Goal: Information Seeking & Learning: Learn about a topic

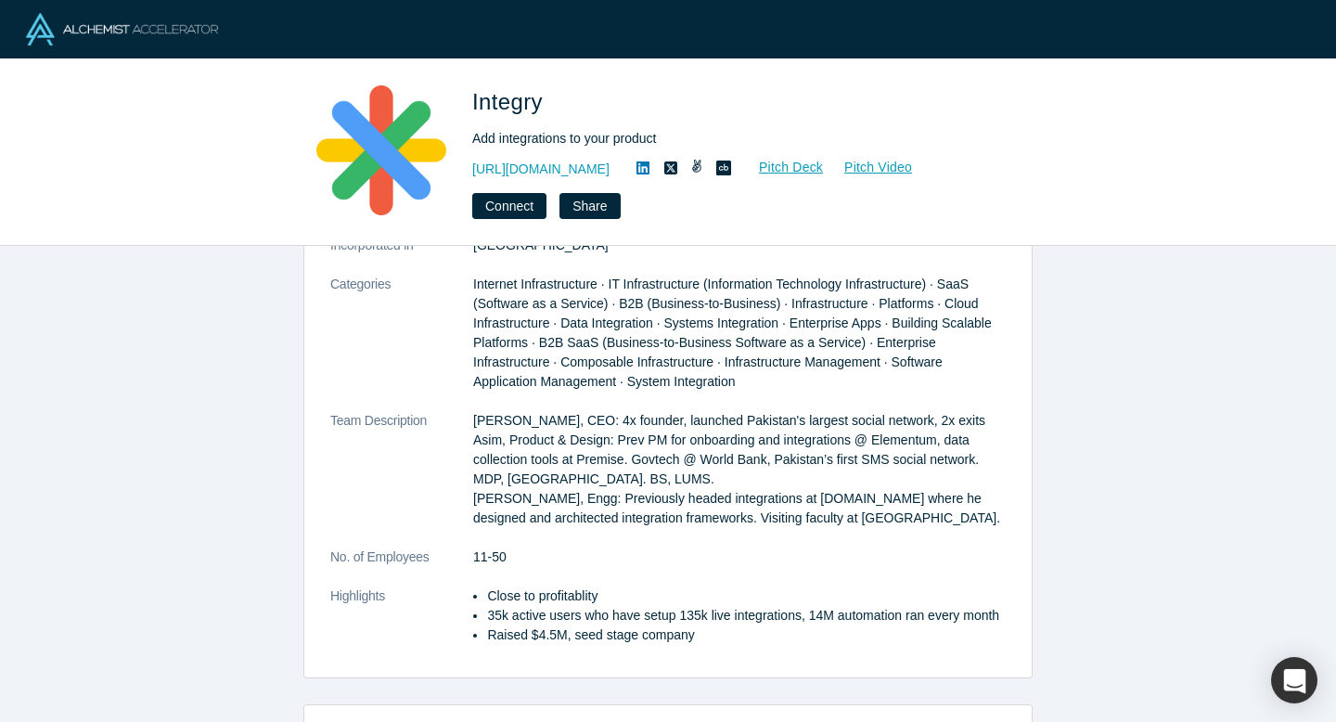
scroll to position [217, 0]
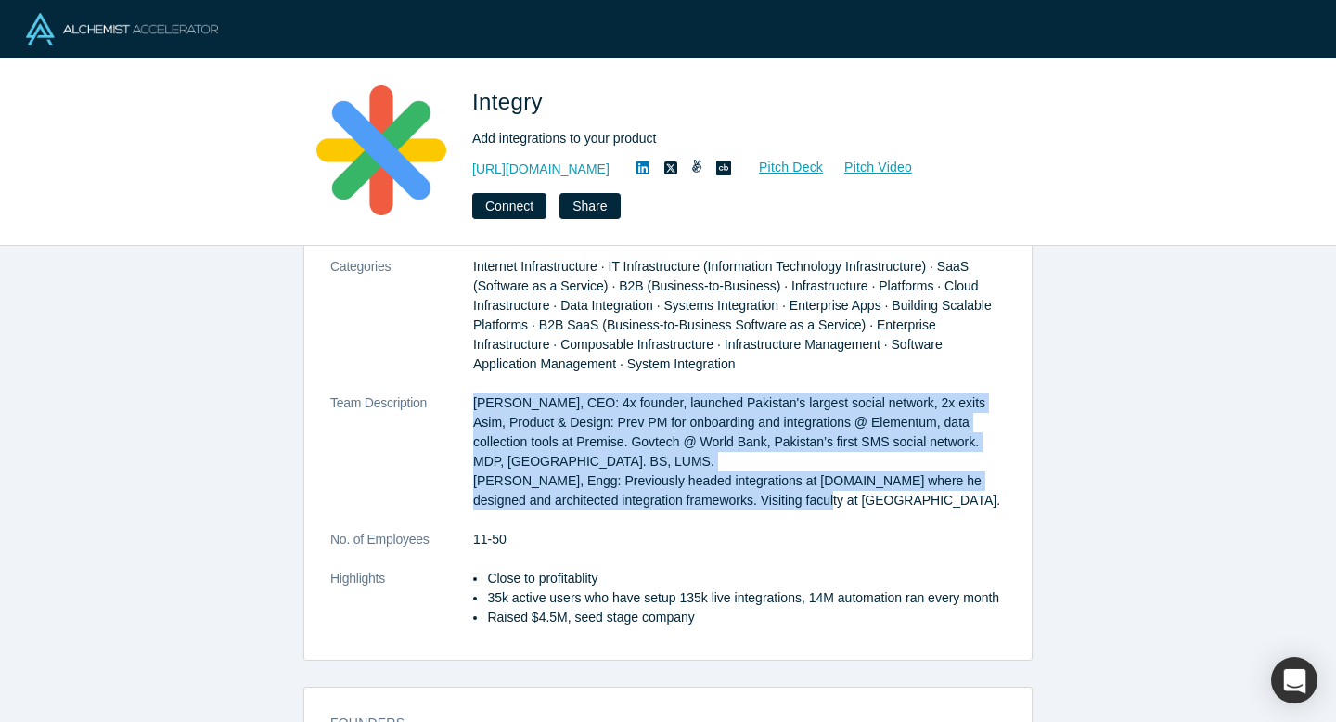
drag, startPoint x: 473, startPoint y: 397, endPoint x: 887, endPoint y: 507, distance: 428.0
click at [887, 507] on p "[PERSON_NAME], CEO: 4x founder, launched Pakistan's largest social network, 2x …" at bounding box center [739, 451] width 533 height 117
drag, startPoint x: 887, startPoint y: 507, endPoint x: 439, endPoint y: 415, distance: 457.4
click at [439, 415] on dl "Description [URL] helps SaaS companies add integrations to their product. In 15…" at bounding box center [667, 384] width 675 height 526
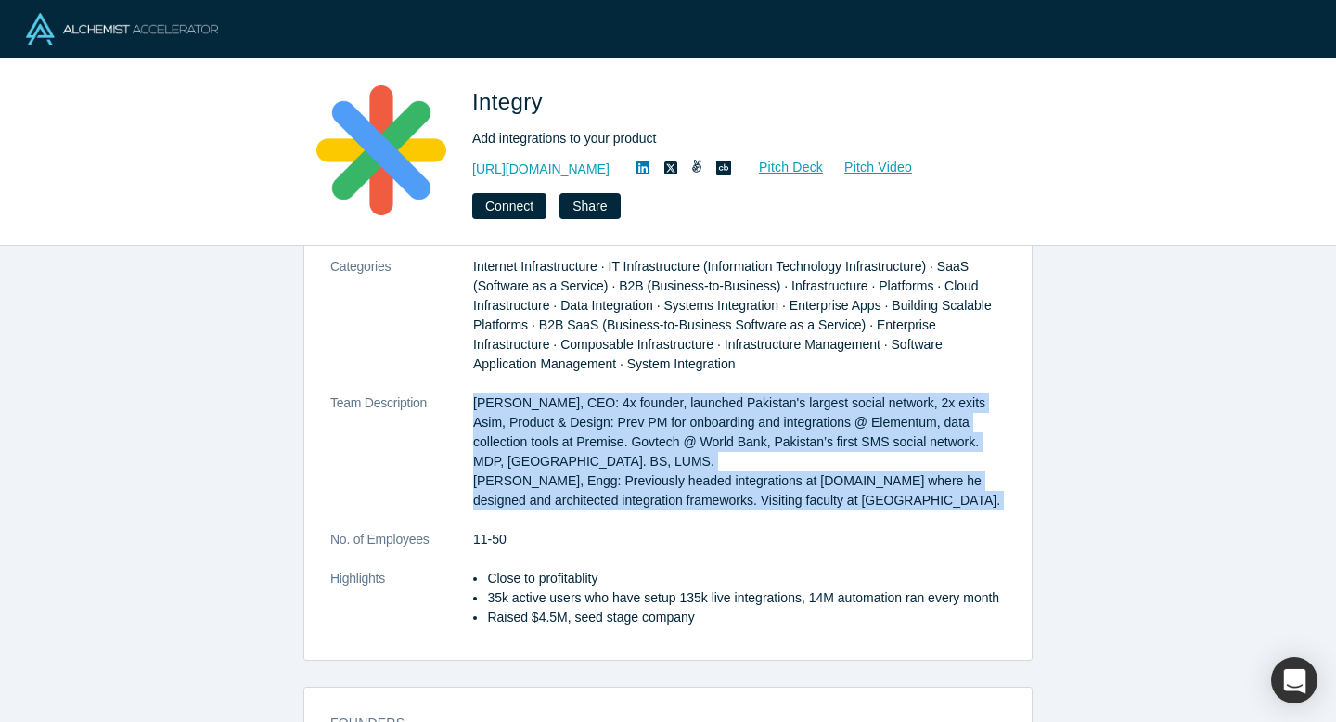
click at [439, 415] on dt "Team Description" at bounding box center [401, 461] width 143 height 136
drag, startPoint x: 439, startPoint y: 415, endPoint x: 827, endPoint y: 506, distance: 398.3
click at [827, 506] on dl "Description [URL] helps SaaS companies add integrations to their product. In 15…" at bounding box center [667, 384] width 675 height 526
click at [880, 512] on dl "Description [URL] helps SaaS companies add integrations to their product. In 15…" at bounding box center [667, 384] width 675 height 526
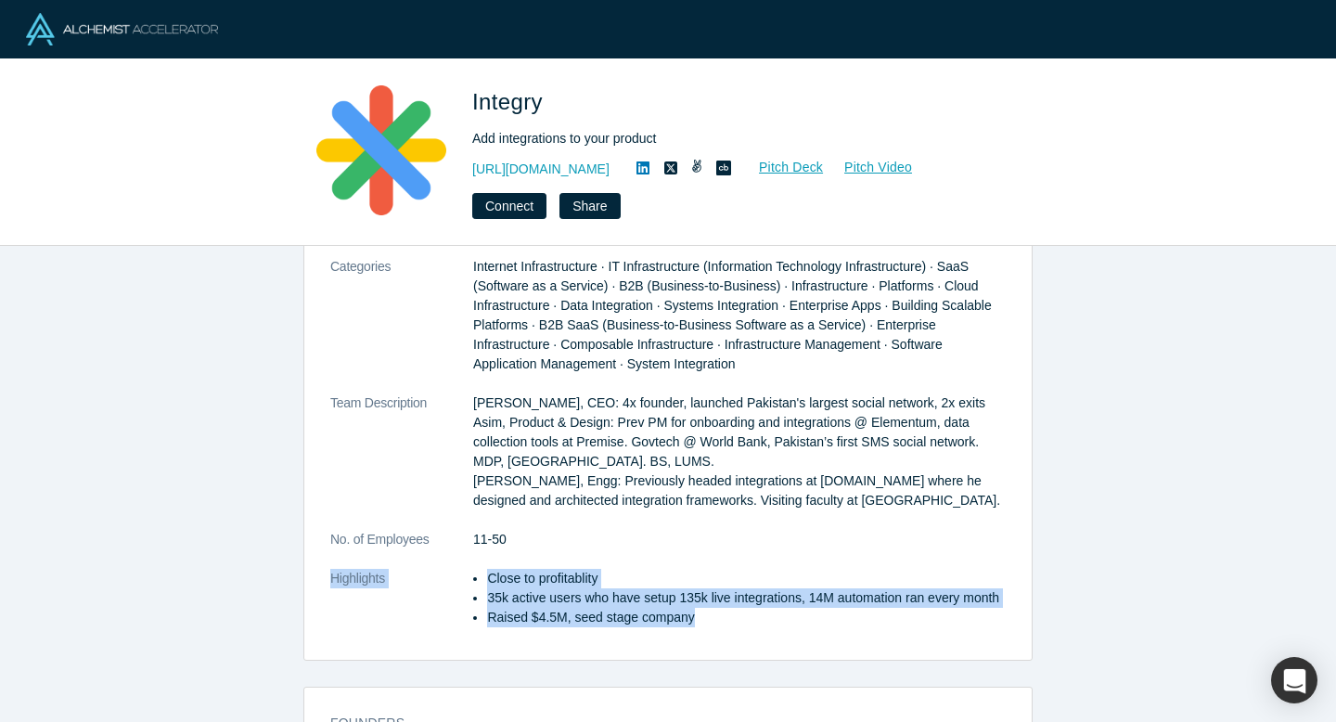
drag, startPoint x: 846, startPoint y: 546, endPoint x: 835, endPoint y: 609, distance: 63.1
click at [835, 609] on dl "Description [URL] helps SaaS companies add integrations to their product. In 15…" at bounding box center [667, 384] width 675 height 526
click at [835, 609] on li "Raised $4.5M, seed stage company" at bounding box center [746, 617] width 519 height 19
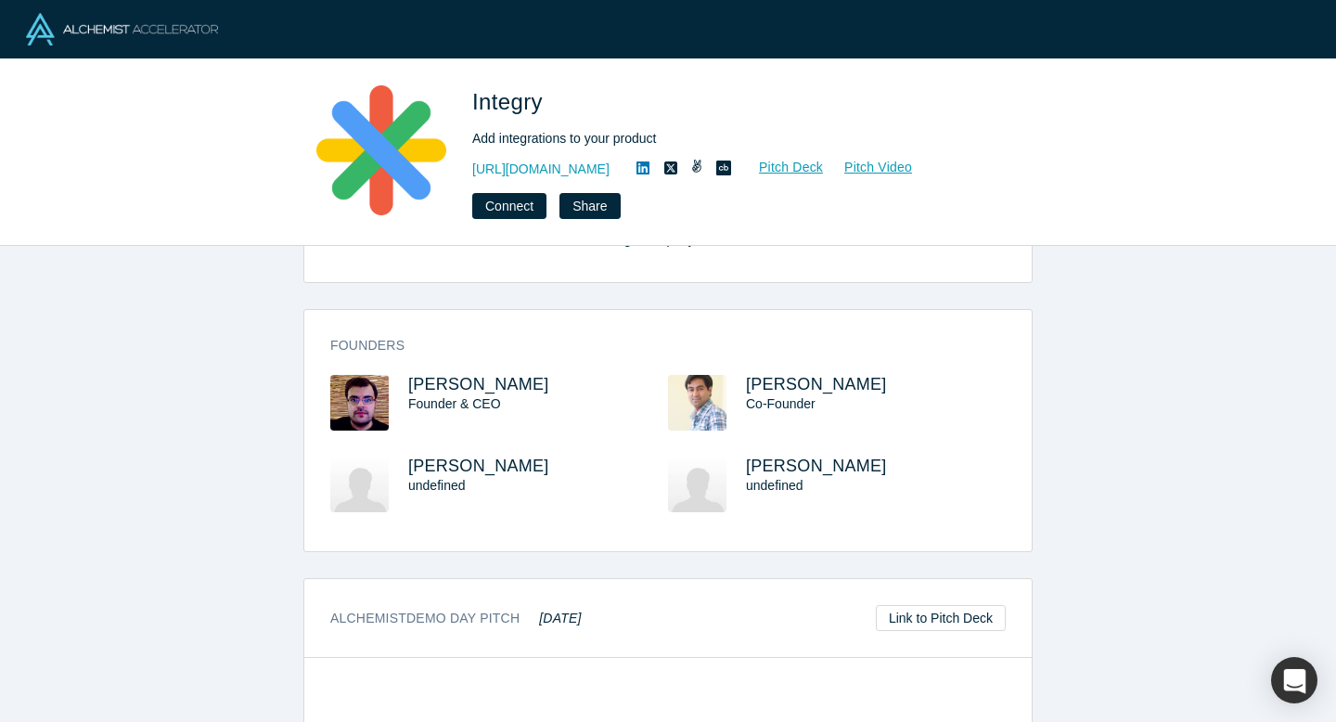
scroll to position [0, 0]
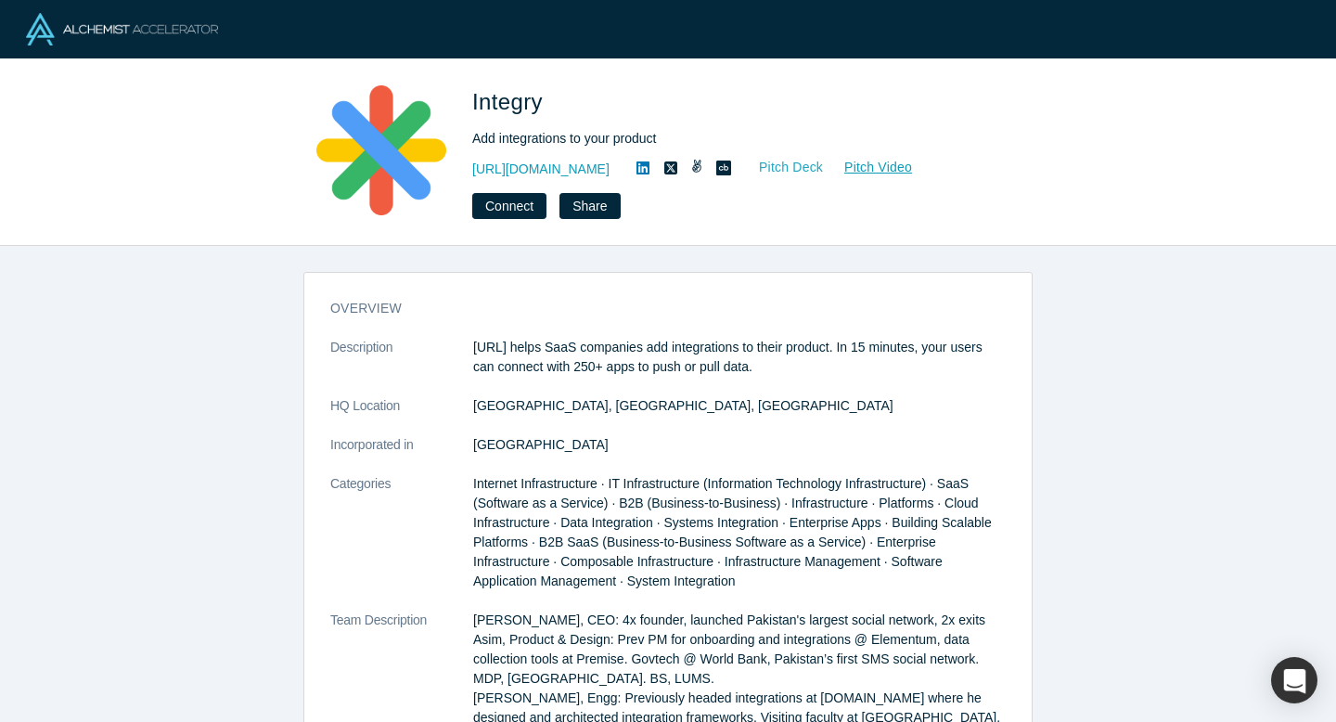
click at [760, 172] on link "Pitch Deck" at bounding box center [780, 167] width 85 height 21
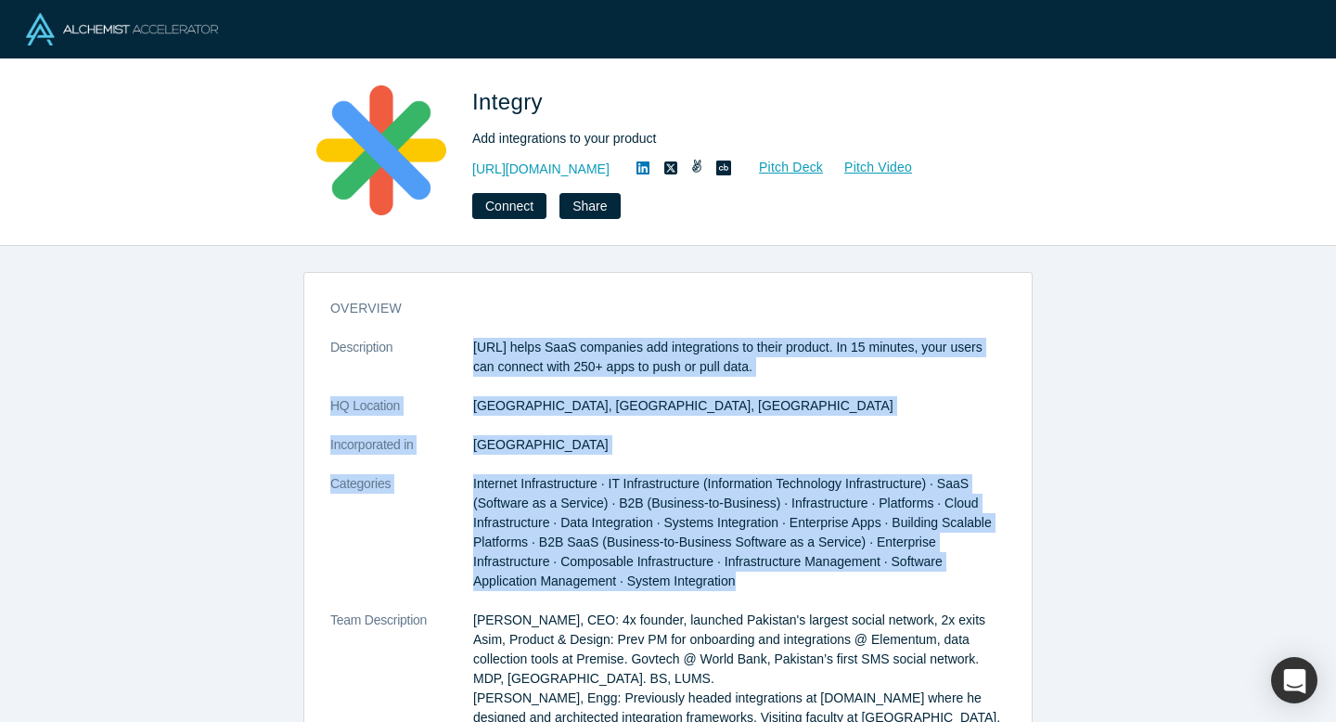
drag, startPoint x: 768, startPoint y: 331, endPoint x: 841, endPoint y: 577, distance: 256.5
click at [841, 577] on div "overview Description [URL] helps SaaS companies add integrations to their produ…" at bounding box center [667, 581] width 727 height 591
click at [841, 577] on dd "Internet Infrastructure · IT Infrastructure (Information Technology Infrastruct…" at bounding box center [739, 532] width 533 height 117
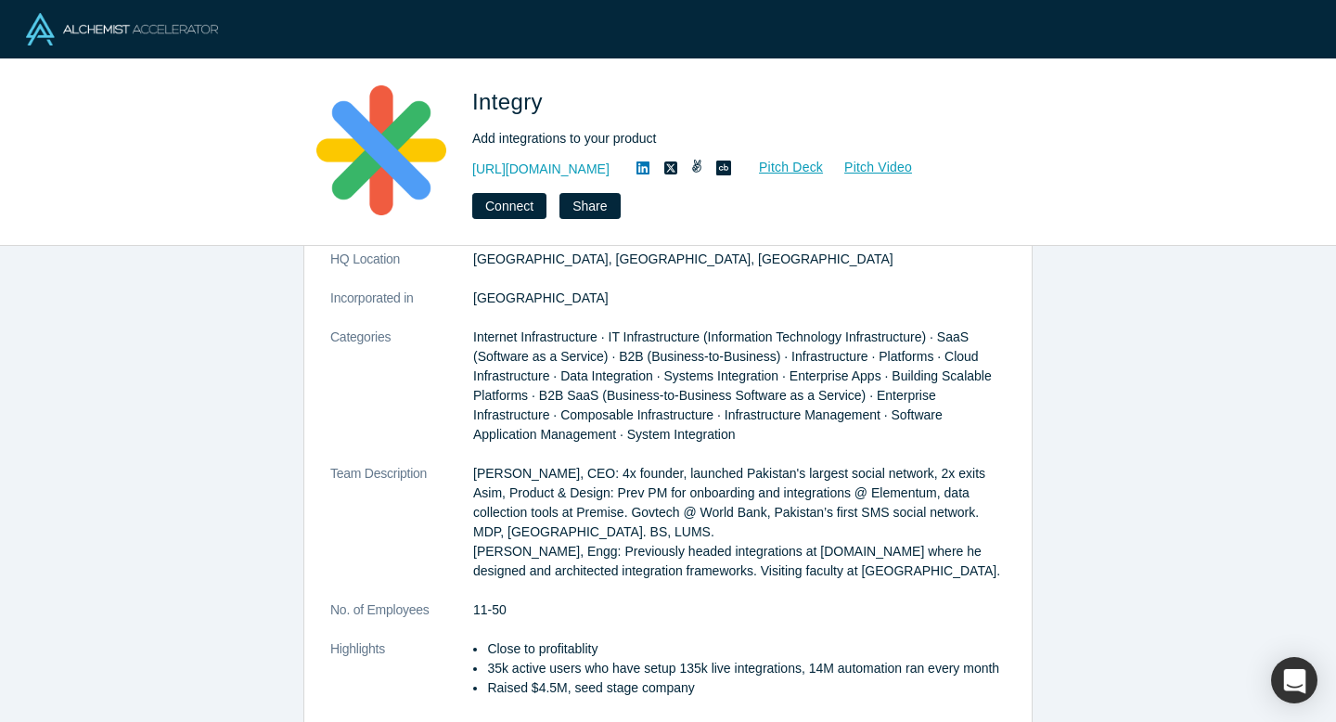
scroll to position [121, 0]
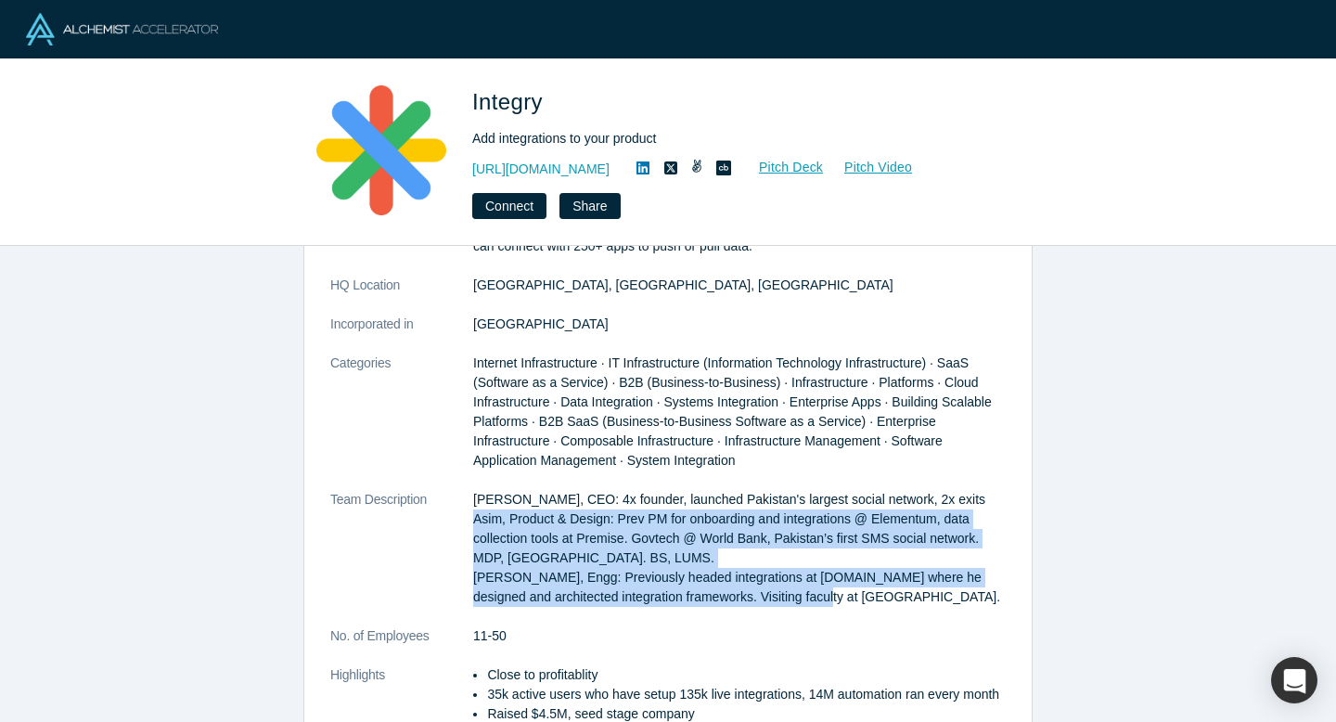
drag, startPoint x: 835, startPoint y: 594, endPoint x: 854, endPoint y: 564, distance: 35.5
click at [854, 564] on p "[PERSON_NAME], CEO: 4x founder, launched Pakistan's largest social network, 2x …" at bounding box center [739, 548] width 533 height 117
drag, startPoint x: 854, startPoint y: 564, endPoint x: 851, endPoint y: 597, distance: 32.7
click at [851, 597] on p "[PERSON_NAME], CEO: 4x founder, launched Pakistan's largest social network, 2x …" at bounding box center [739, 548] width 533 height 117
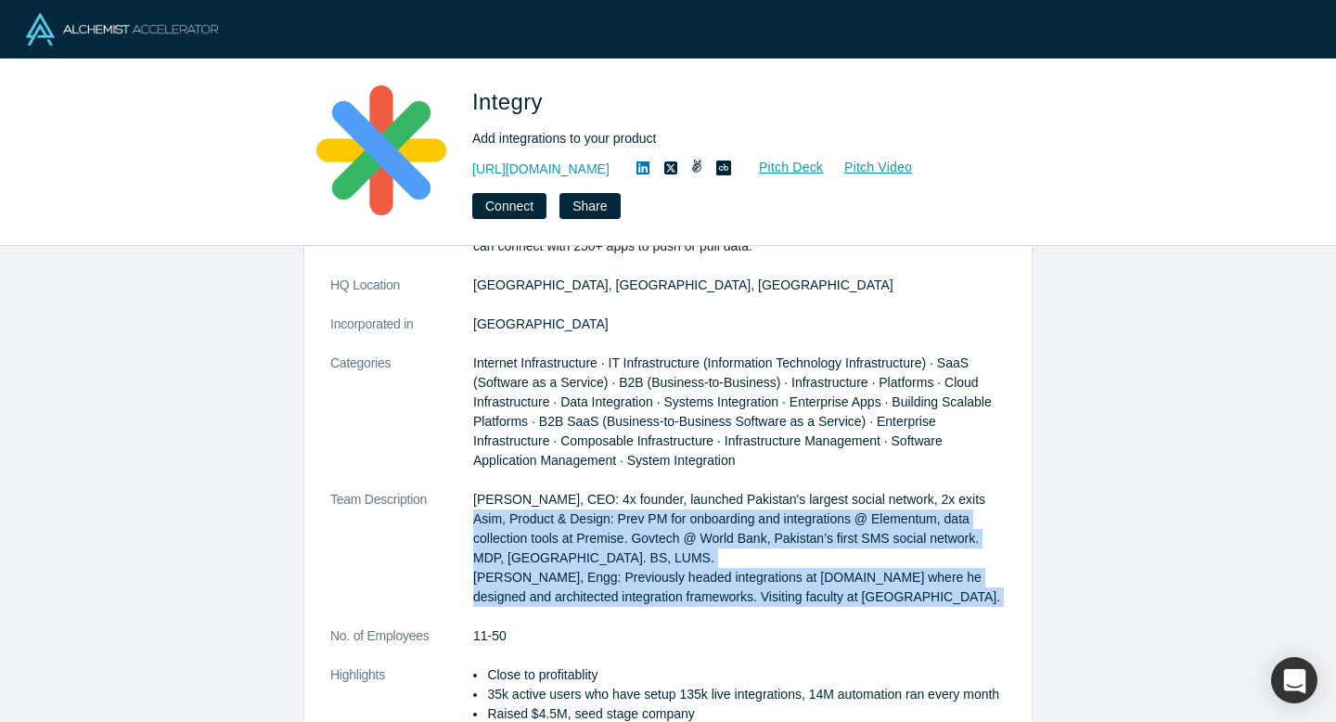
click at [851, 597] on p "[PERSON_NAME], CEO: 4x founder, launched Pakistan's largest social network, 2x …" at bounding box center [739, 548] width 533 height 117
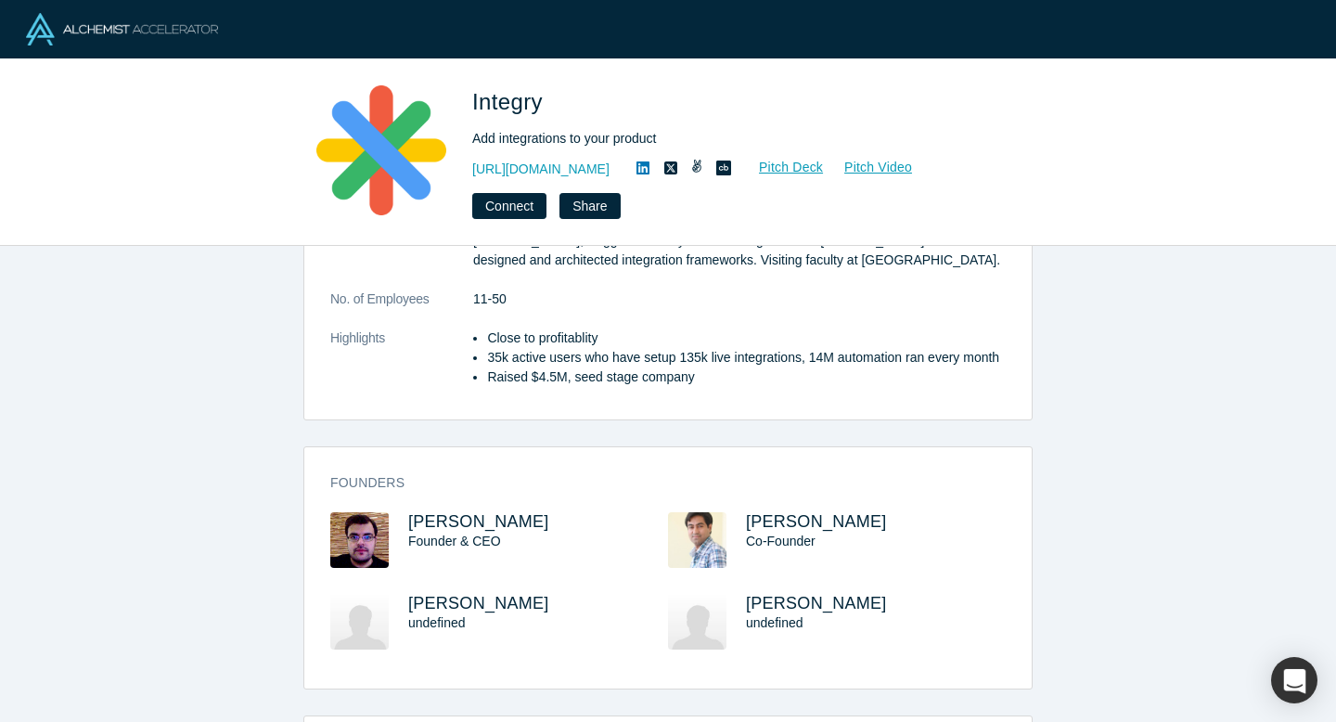
scroll to position [0, 0]
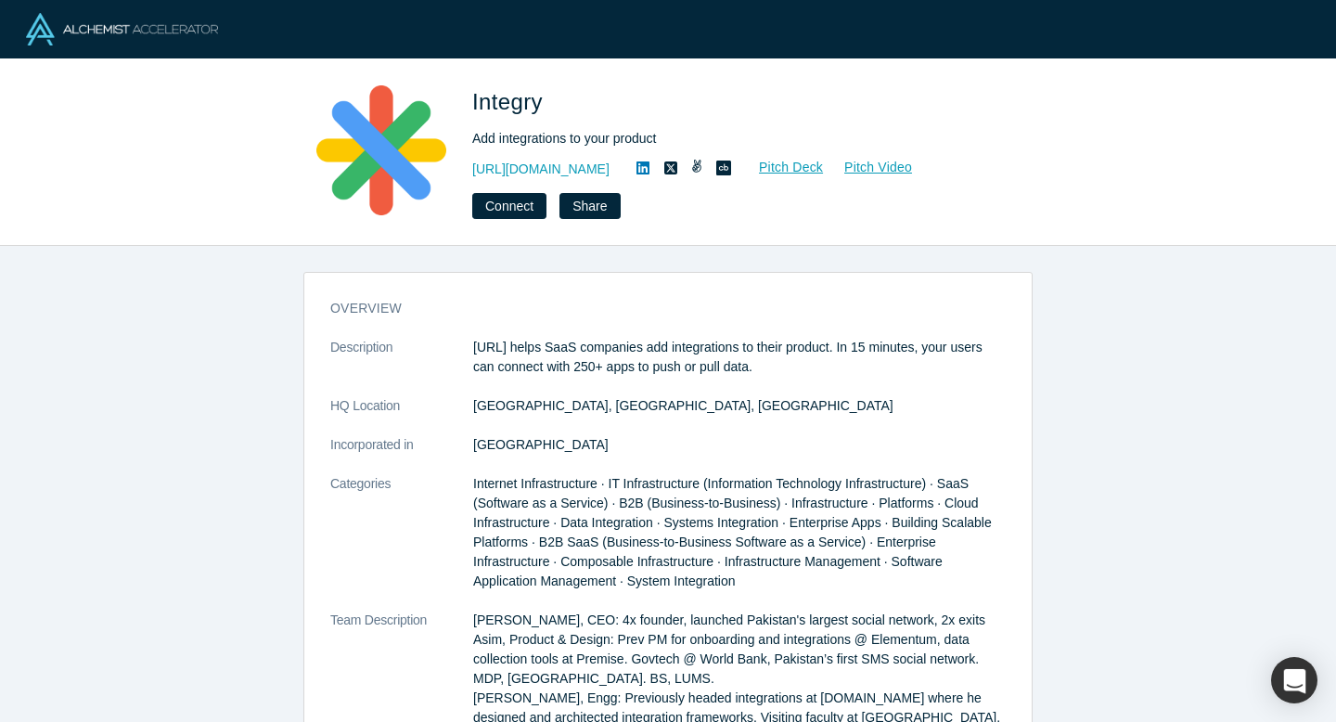
click at [631, 370] on p "[URL] helps SaaS companies add integrations to their product. In 15 minutes, yo…" at bounding box center [739, 357] width 533 height 39
